Goal: Information Seeking & Learning: Check status

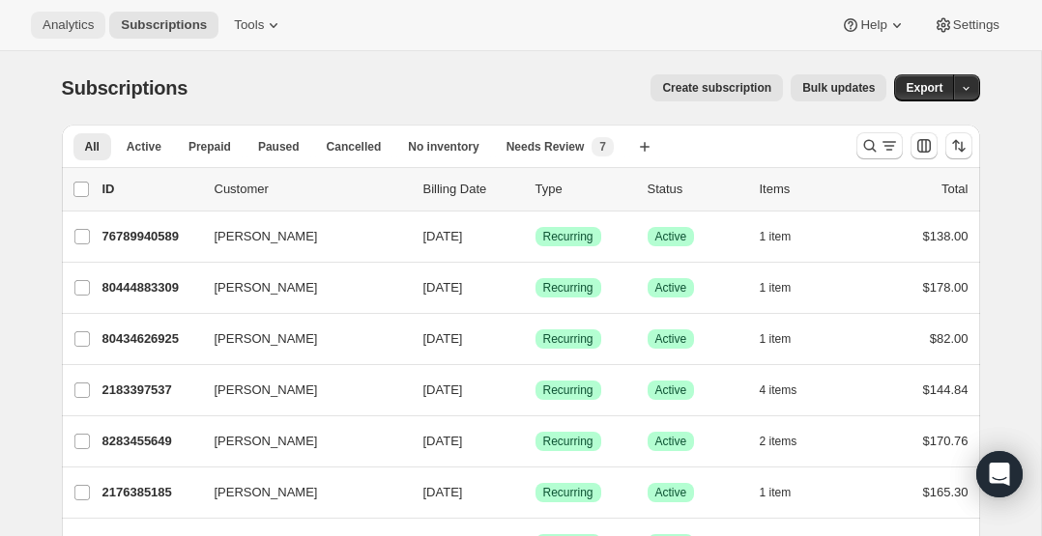
click at [67, 25] on span "Analytics" at bounding box center [68, 24] width 51 height 15
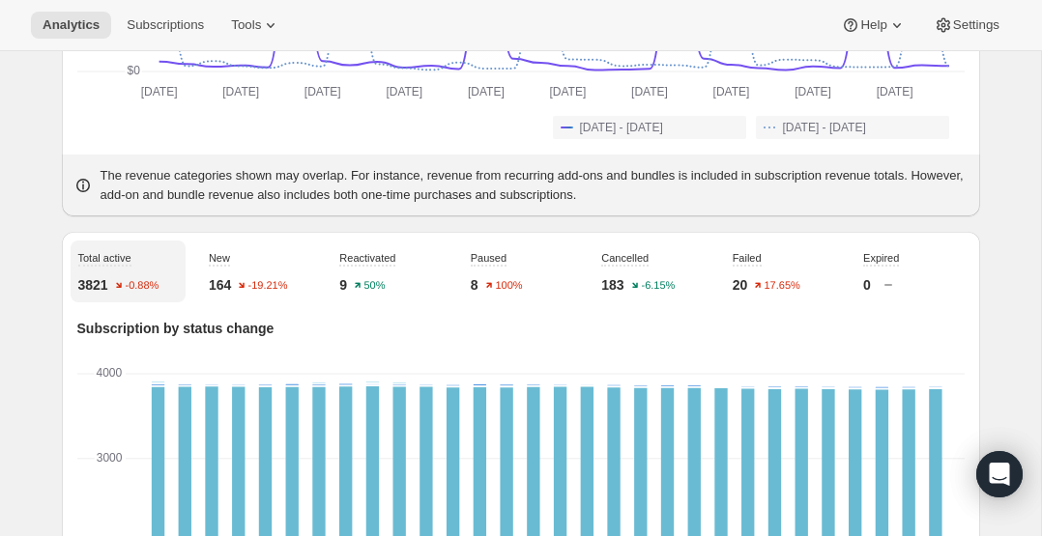
scroll to position [603, 0]
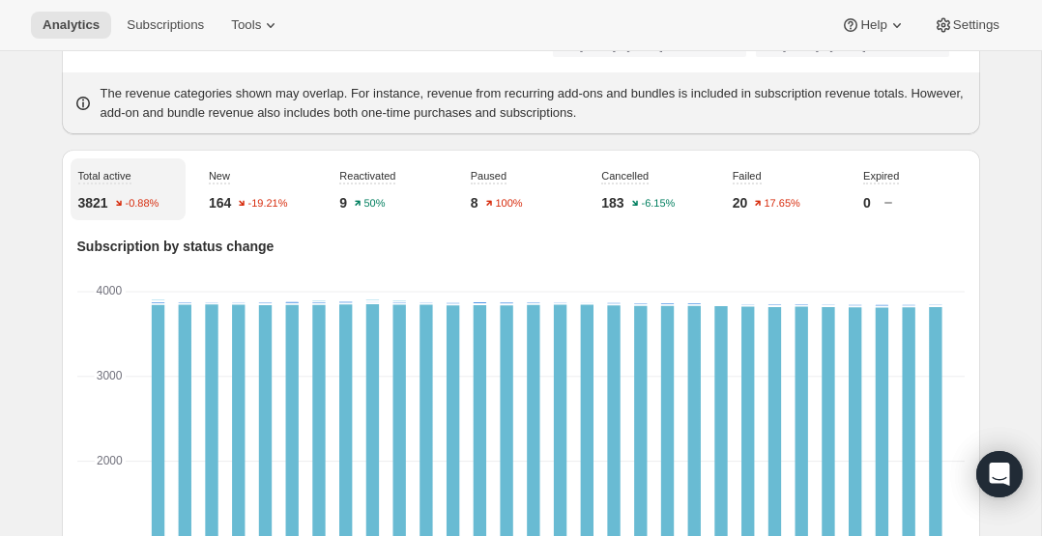
click at [745, 213] on p "20" at bounding box center [740, 202] width 15 height 19
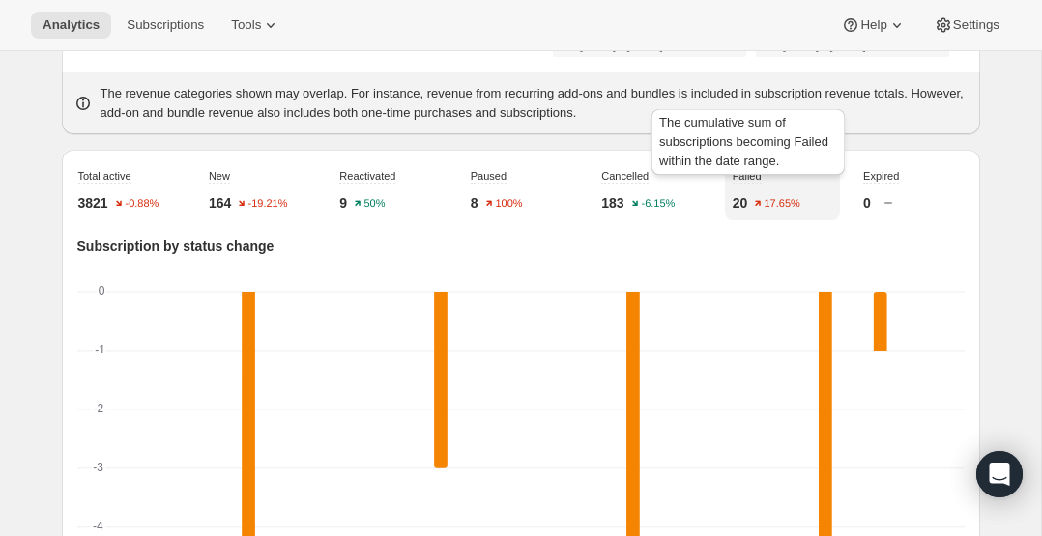
click at [749, 182] on span "Failed" at bounding box center [747, 176] width 29 height 12
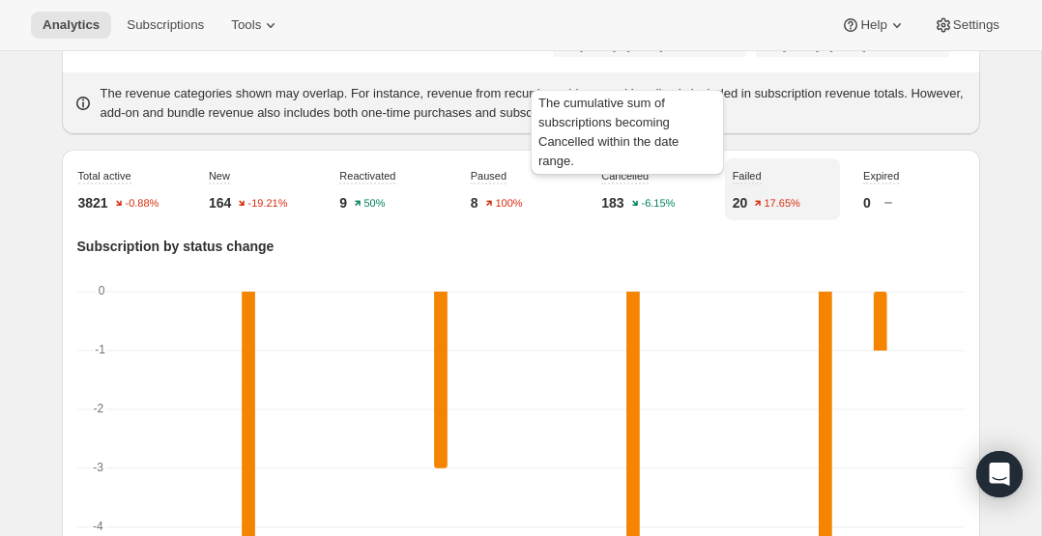
click at [695, 180] on div "The cumulative sum of subscriptions becoming Cancelled within the date range." at bounding box center [627, 136] width 201 height 101
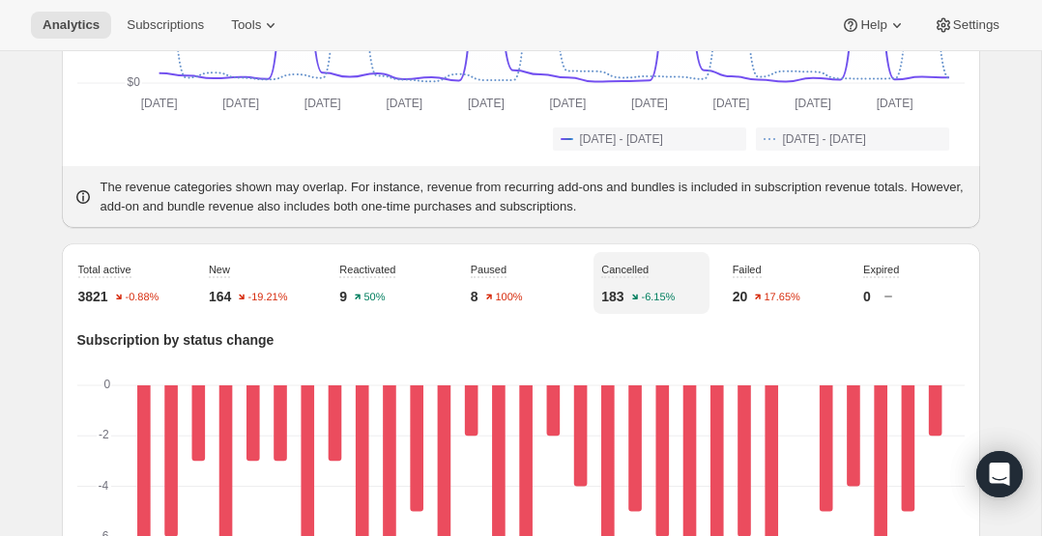
scroll to position [605, 0]
